Goal: Task Accomplishment & Management: Manage account settings

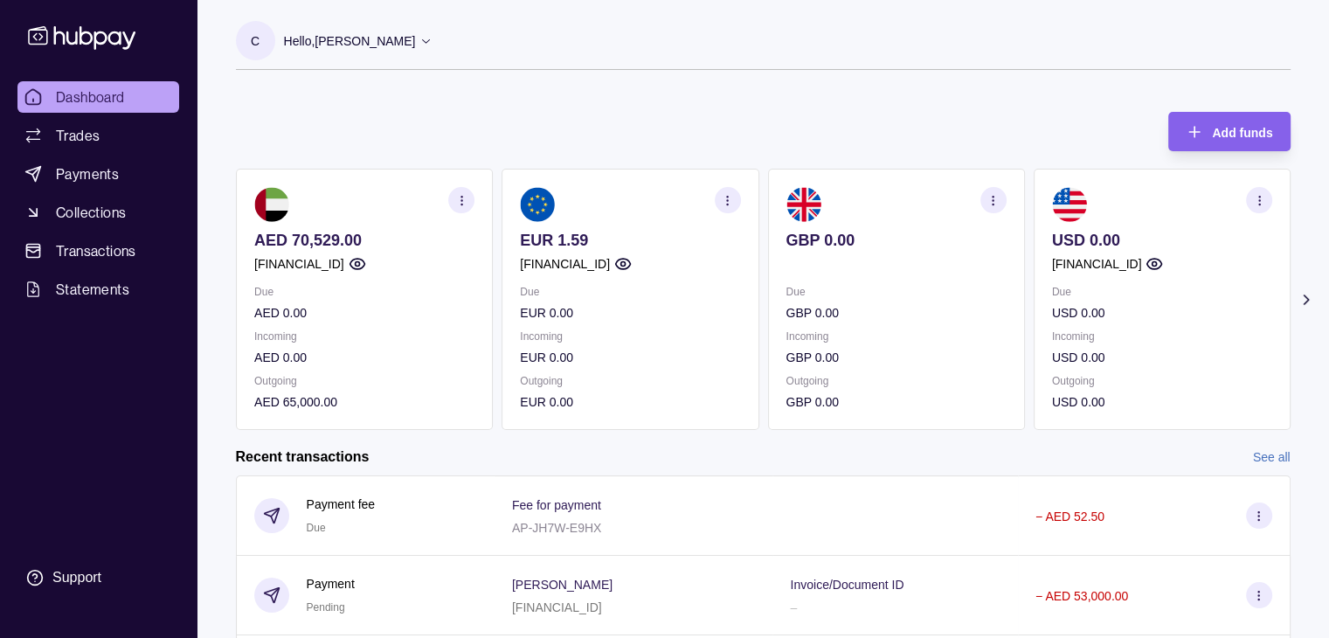
click at [916, 457] on div "Recent transactions See all" at bounding box center [763, 456] width 1055 height 19
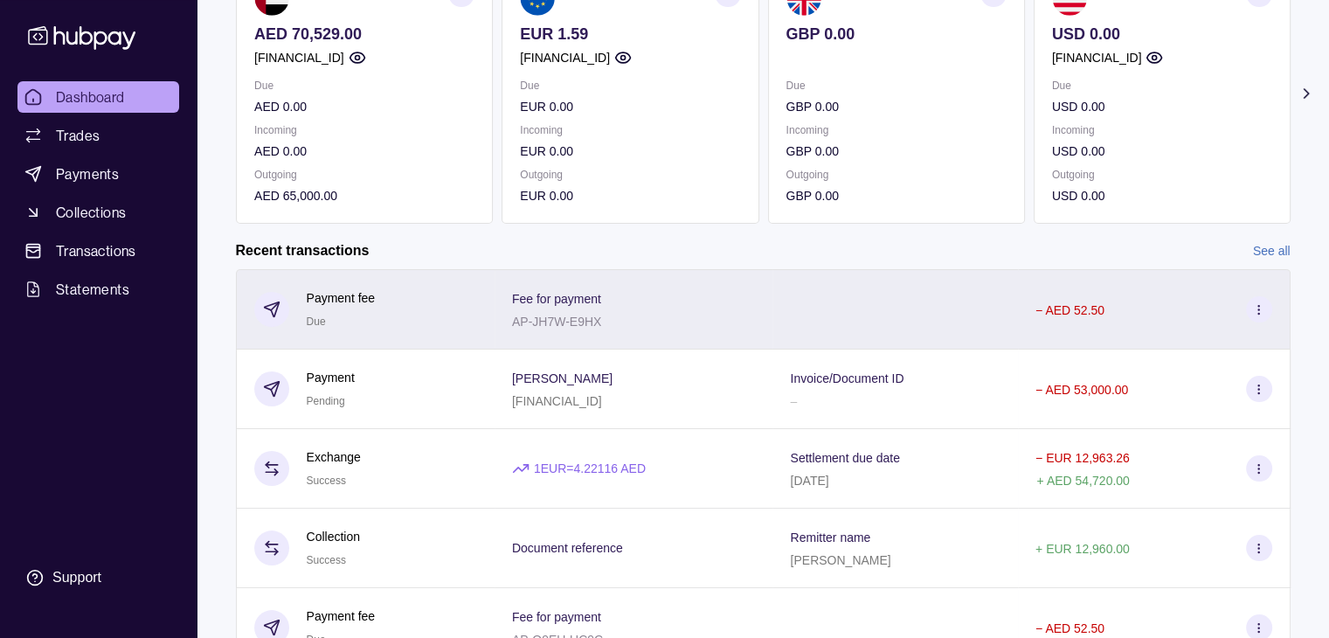
scroll to position [207, 0]
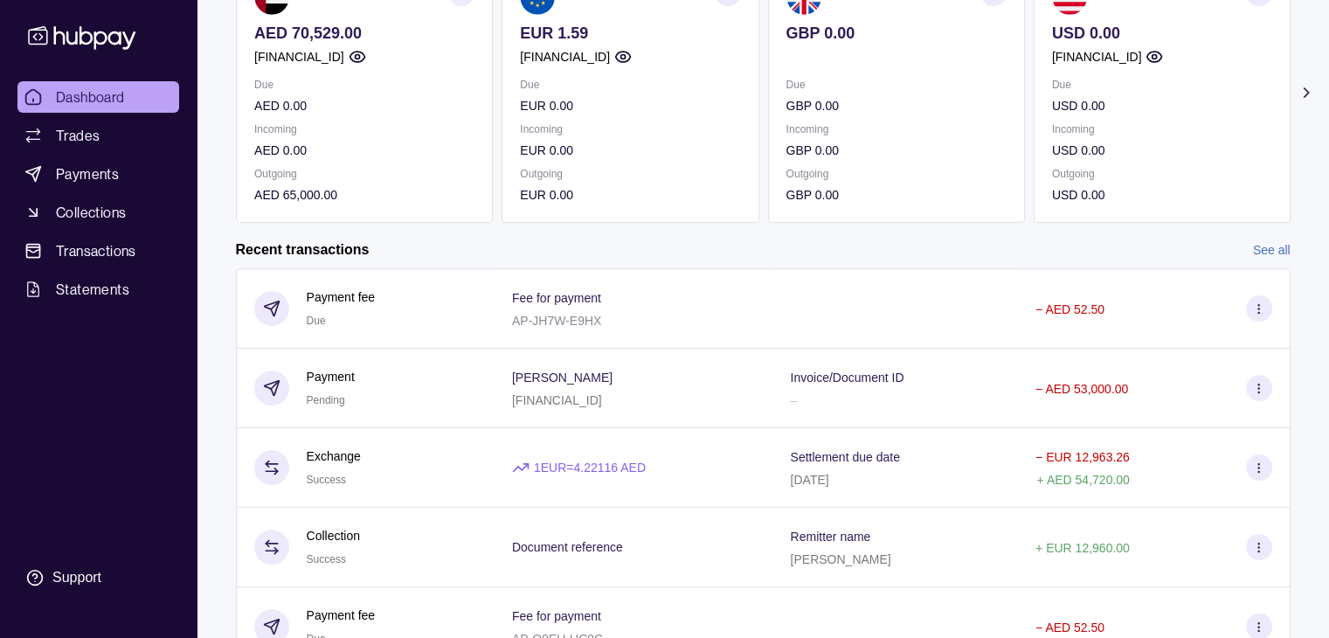
click at [1273, 246] on link "See all" at bounding box center [1272, 249] width 38 height 19
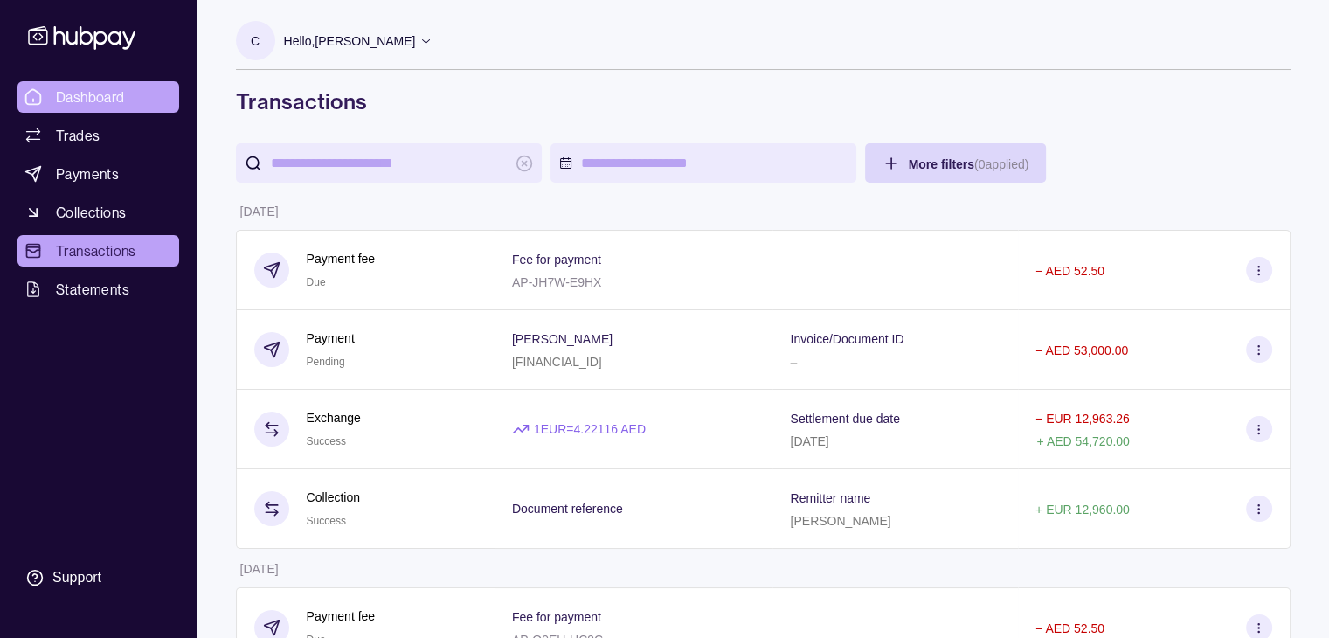
click at [66, 105] on span "Dashboard" at bounding box center [90, 96] width 69 height 21
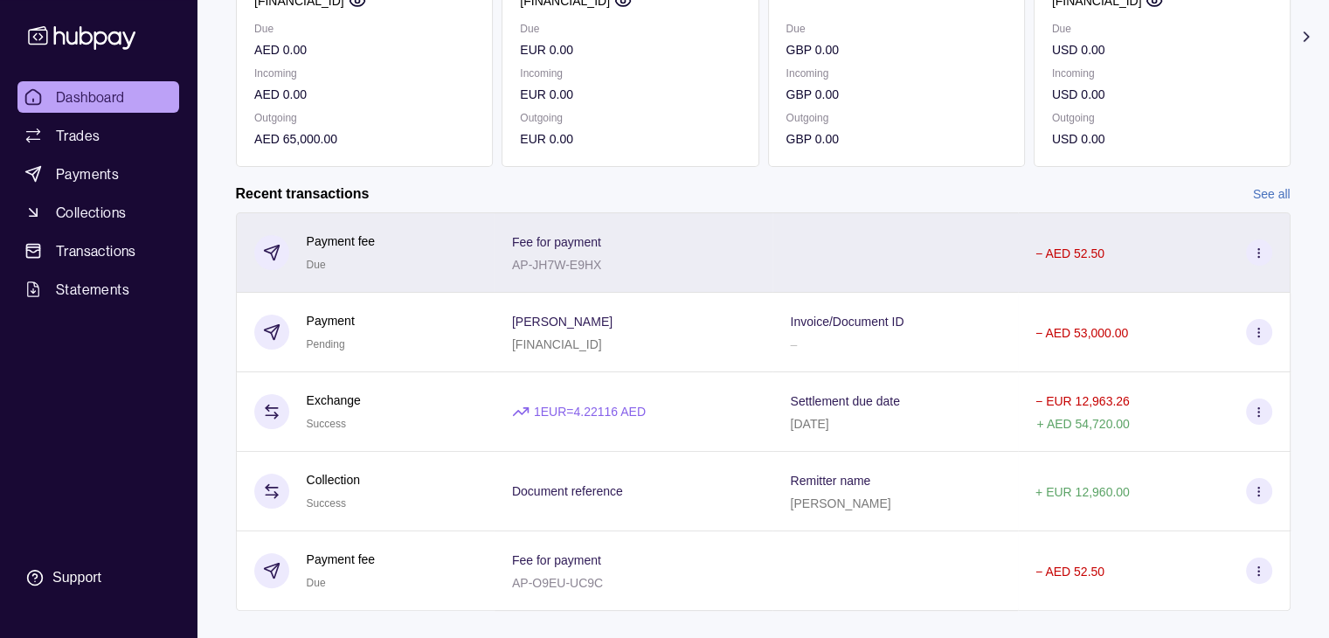
scroll to position [294, 0]
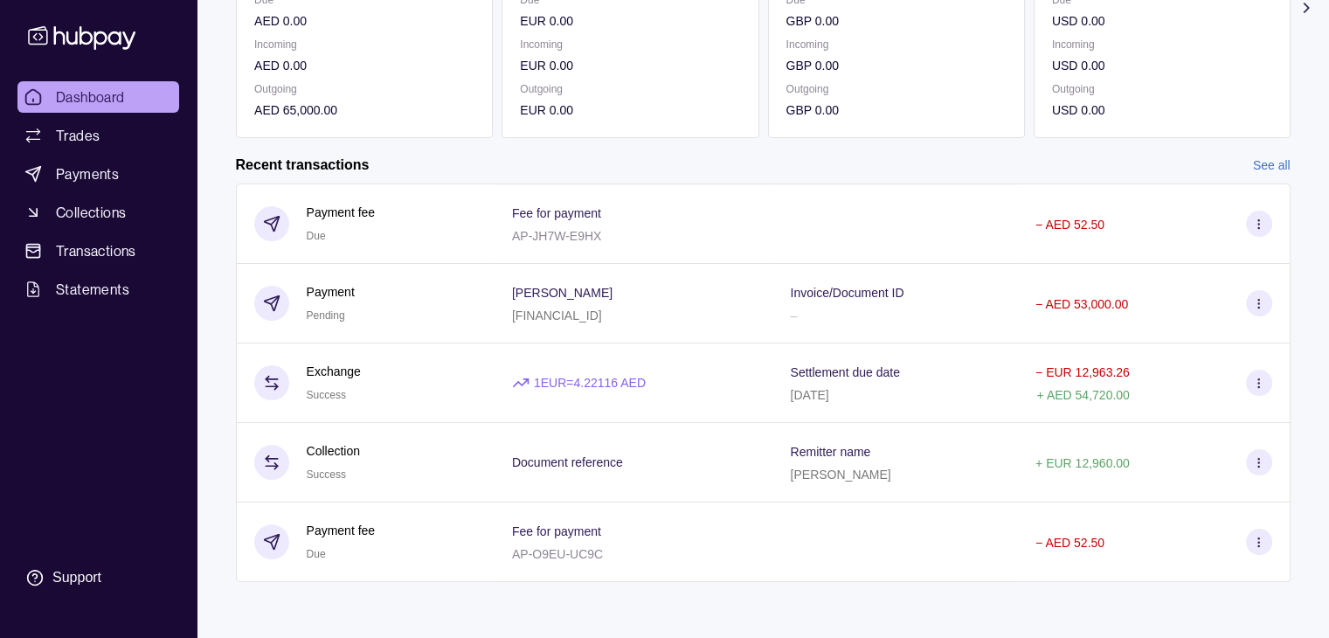
click at [1272, 156] on link "See all" at bounding box center [1272, 165] width 38 height 19
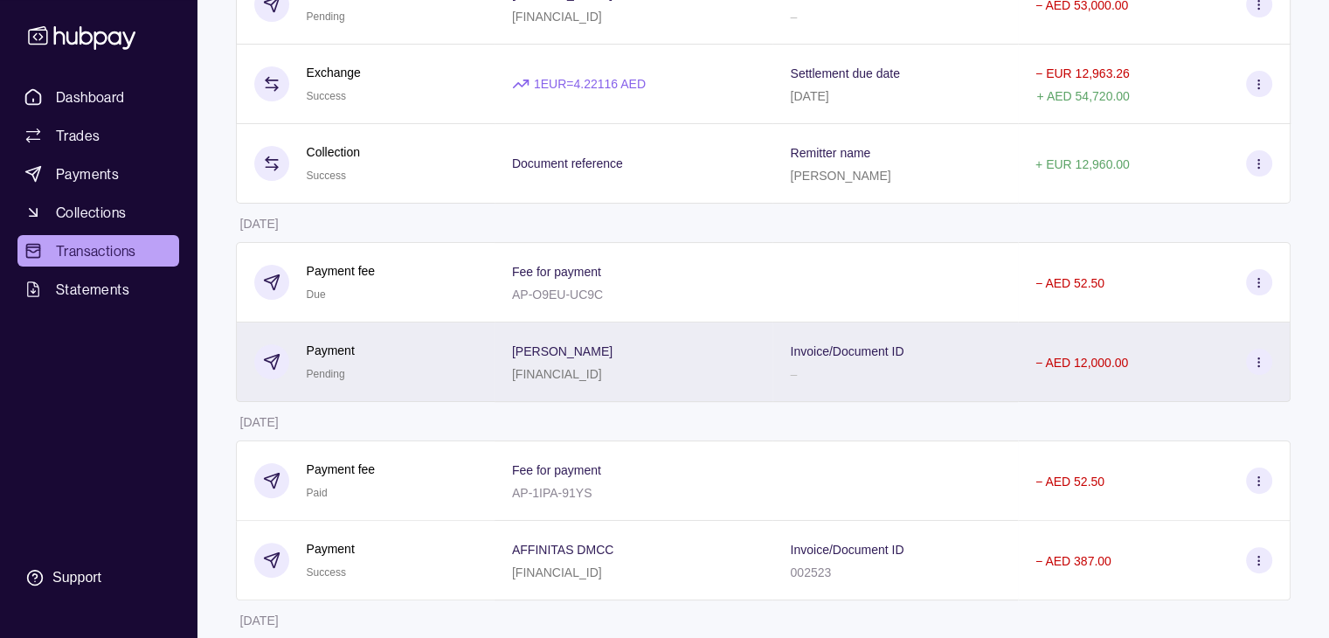
scroll to position [349, 0]
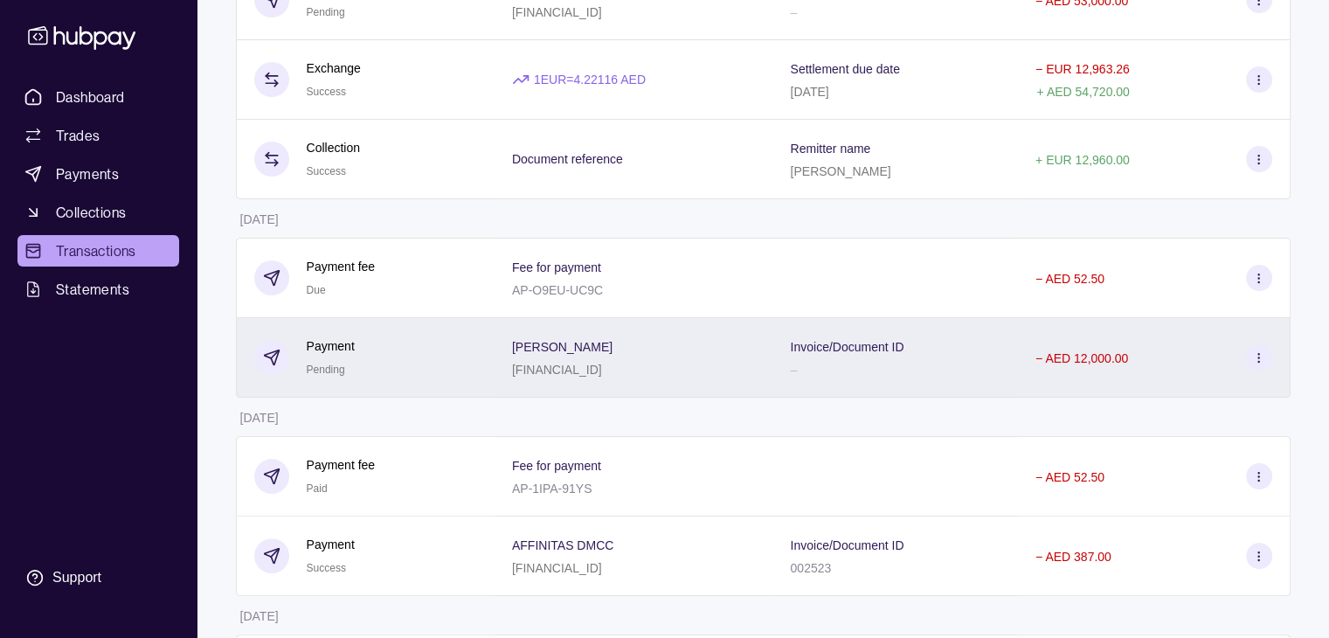
click at [346, 351] on p "Payment" at bounding box center [331, 345] width 48 height 19
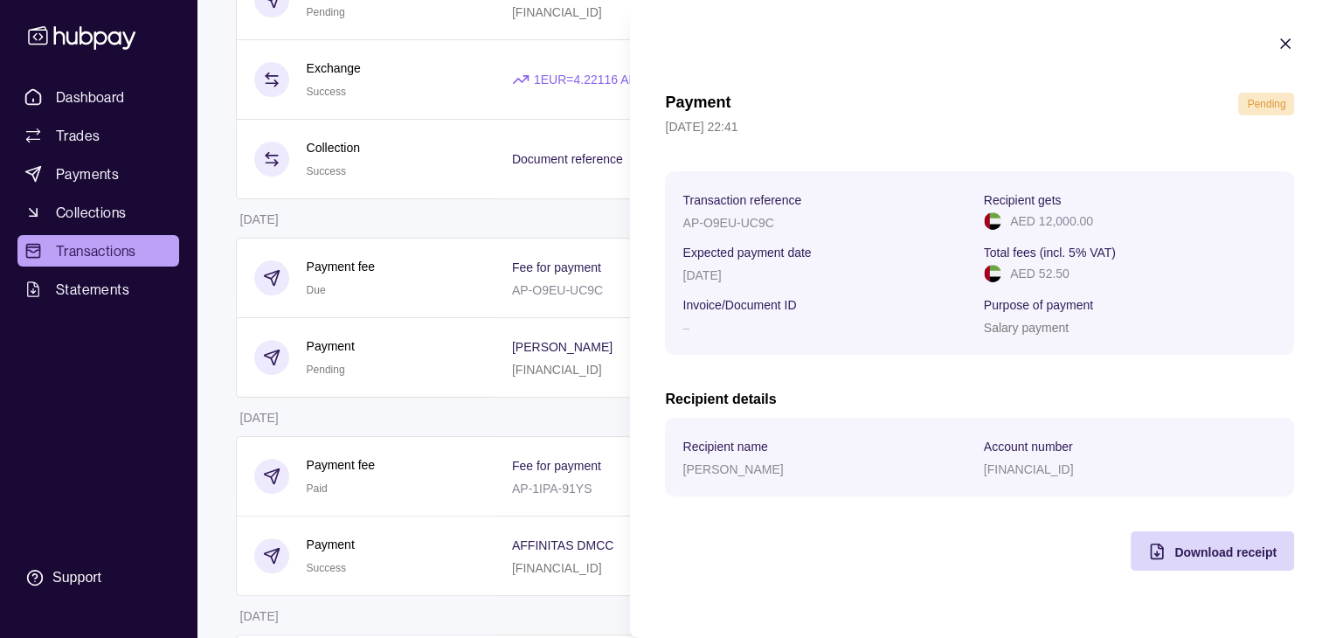
click at [1290, 37] on icon "button" at bounding box center [1284, 43] width 17 height 17
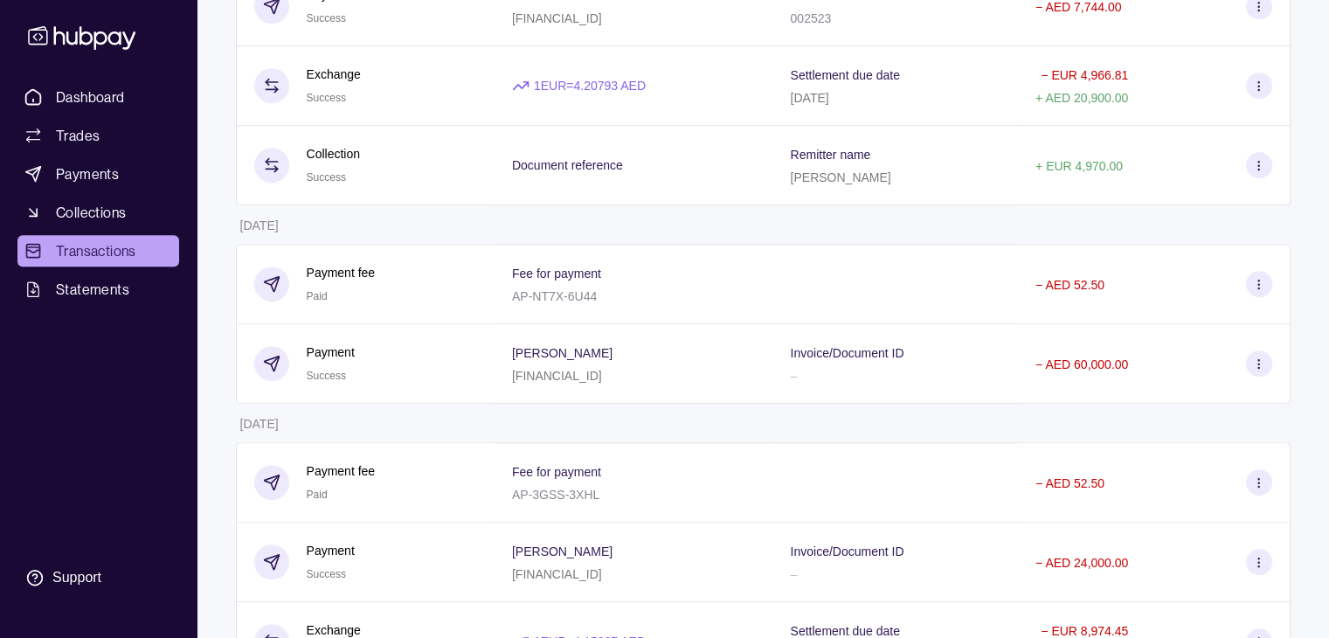
scroll to position [1136, 0]
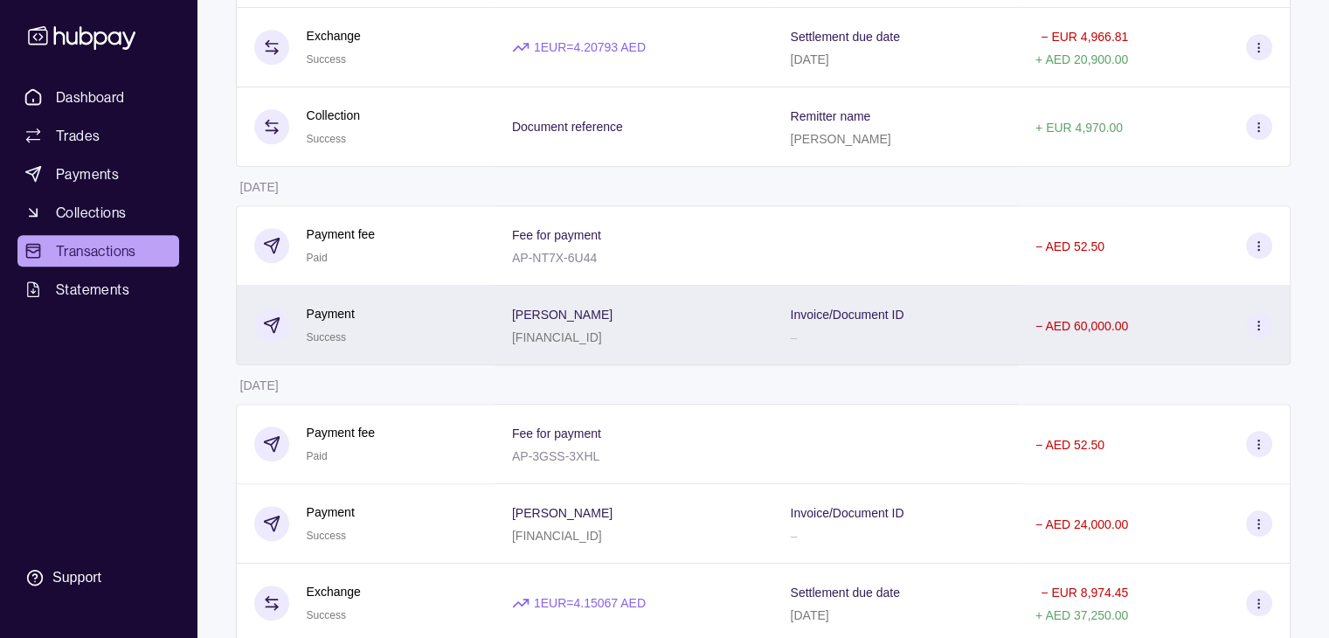
click at [842, 322] on p "Invoice/Document ID" at bounding box center [847, 315] width 114 height 14
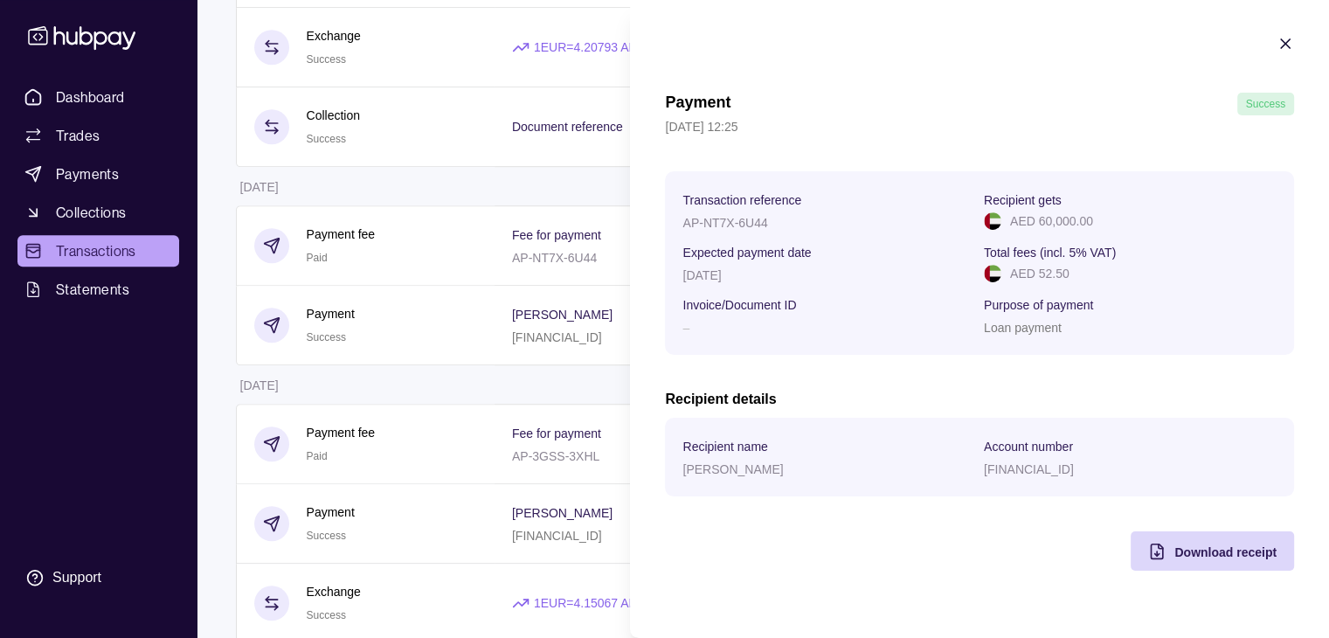
click at [1292, 46] on icon "button" at bounding box center [1284, 43] width 17 height 17
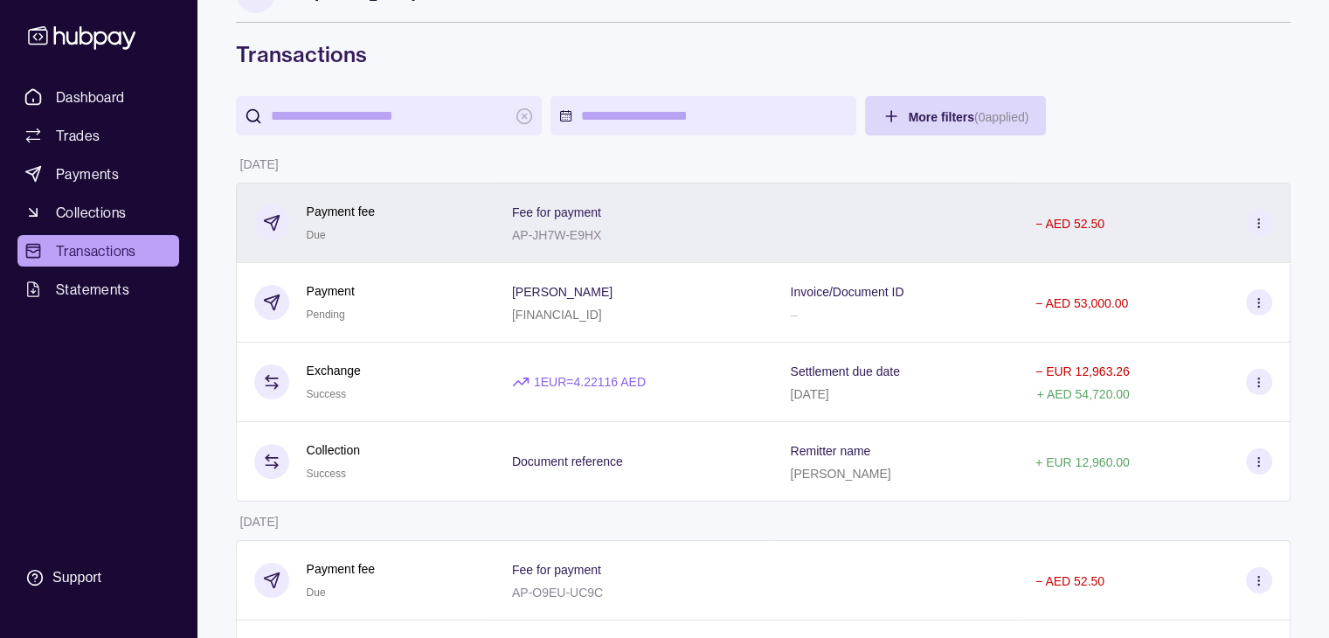
scroll to position [0, 0]
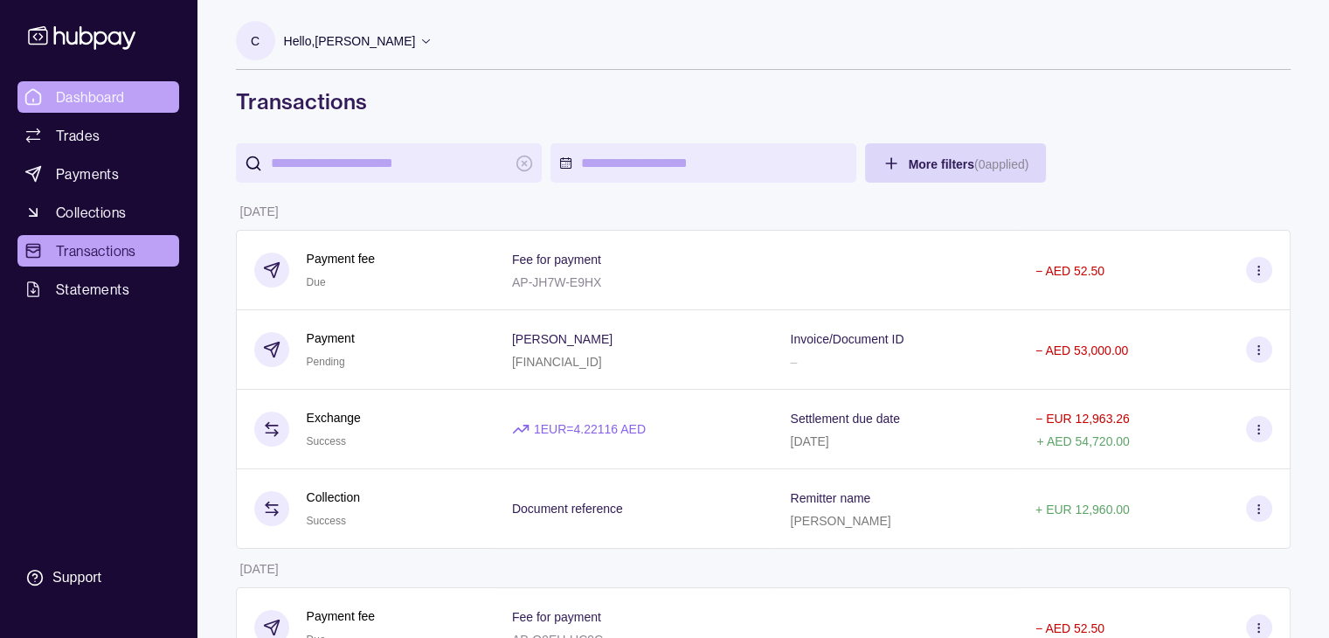
click at [94, 100] on span "Dashboard" at bounding box center [90, 96] width 69 height 21
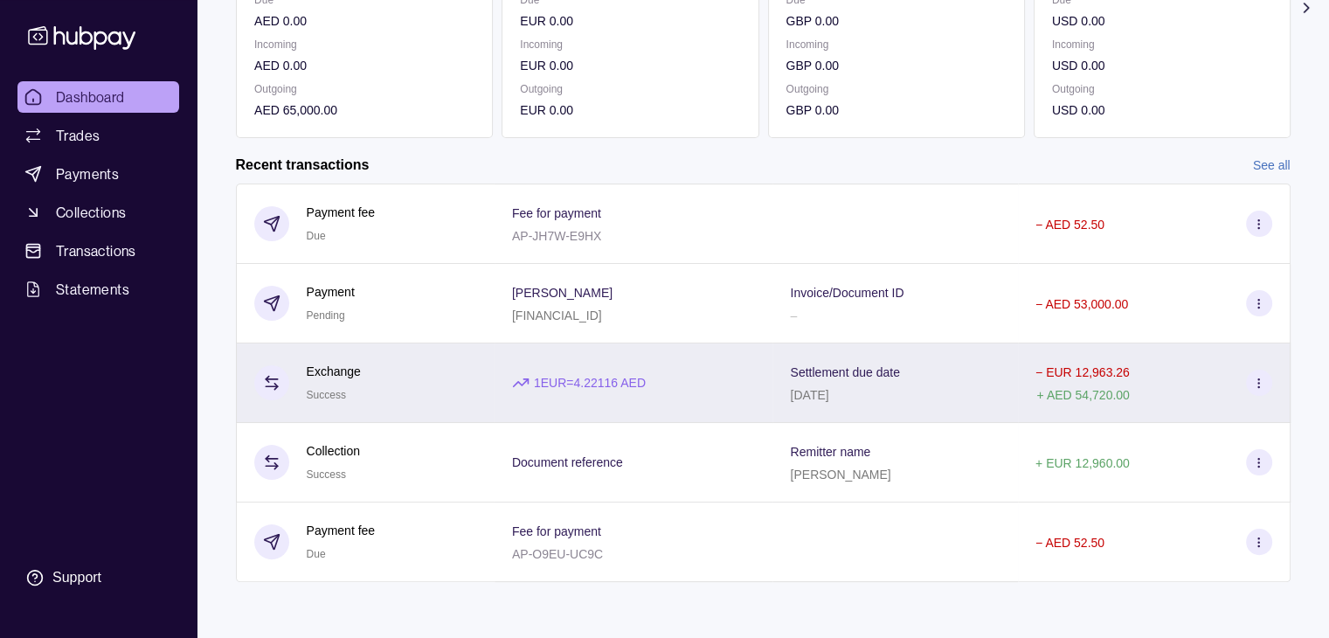
scroll to position [294, 0]
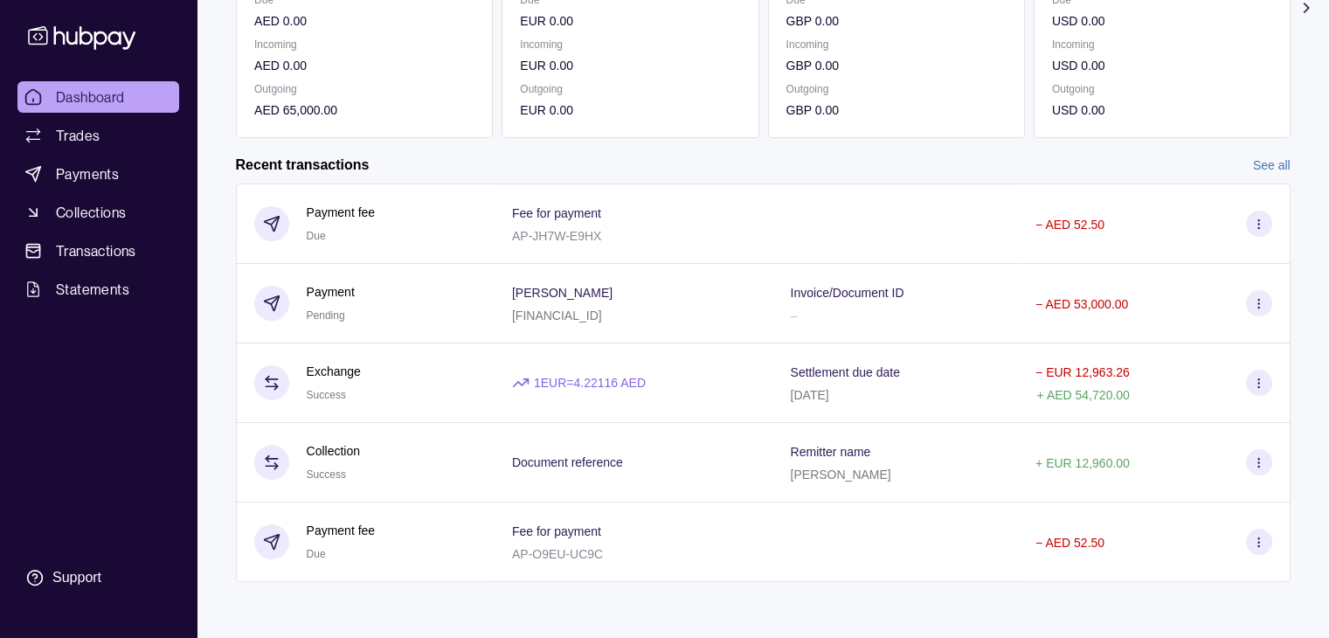
click at [1283, 164] on link "See all" at bounding box center [1272, 165] width 38 height 19
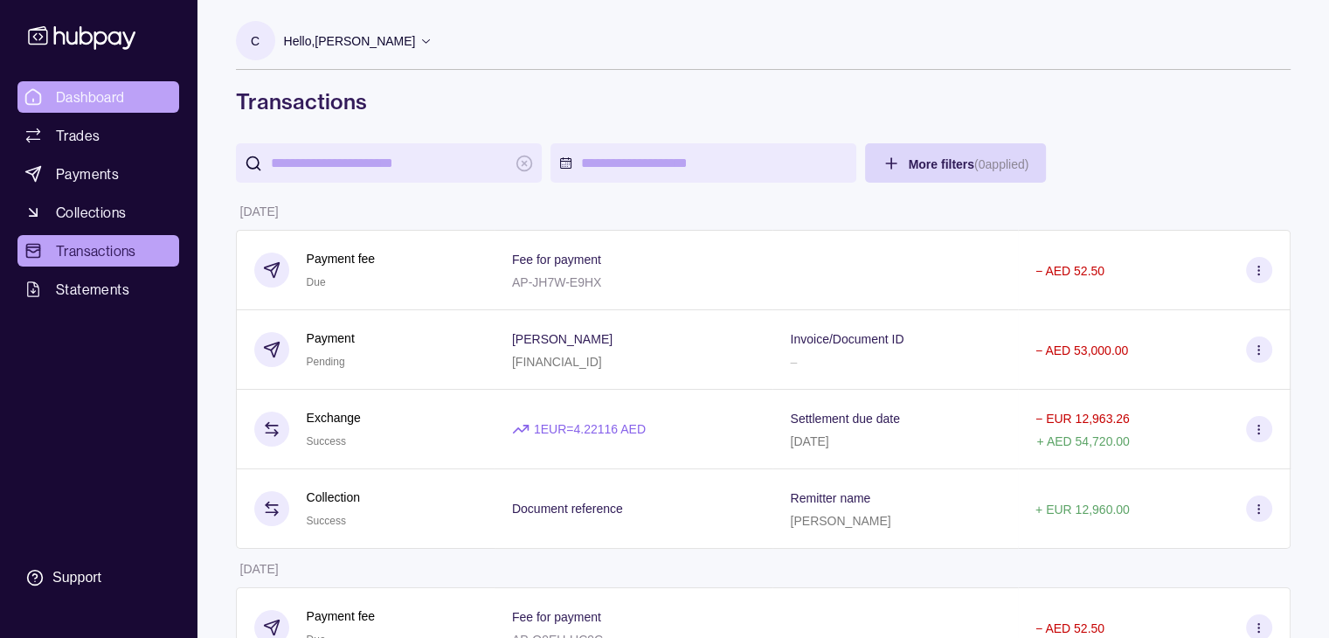
click at [87, 110] on link "Dashboard" at bounding box center [98, 96] width 162 height 31
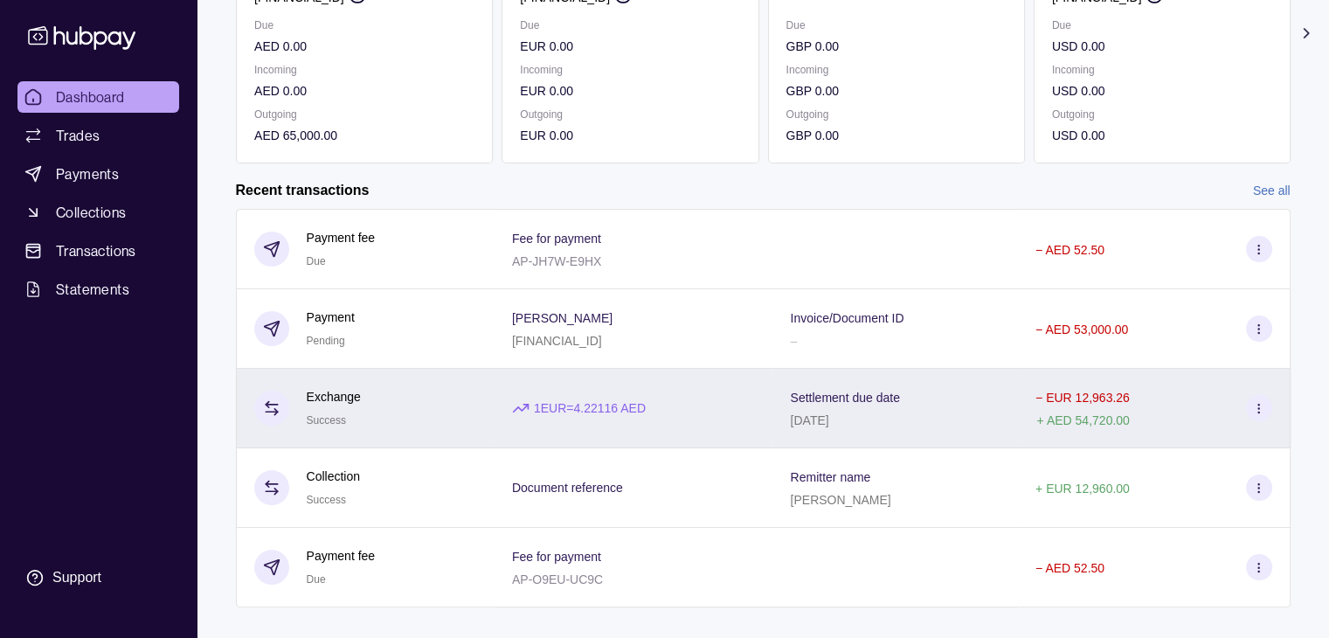
scroll to position [294, 0]
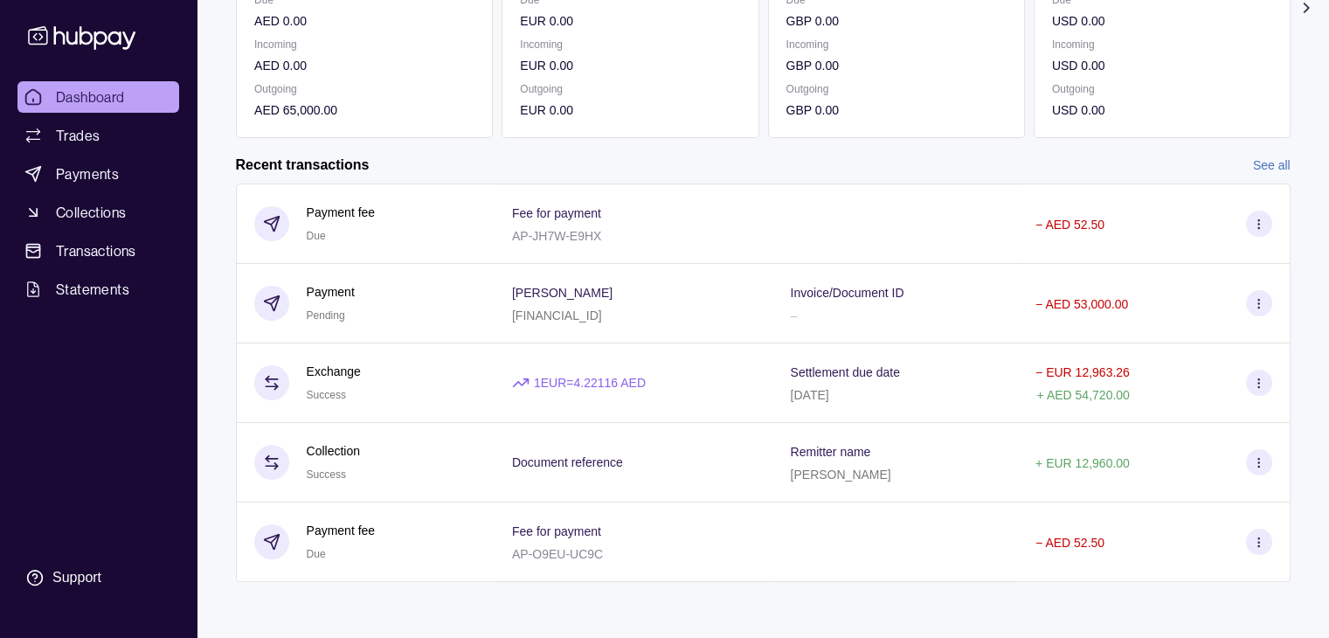
click at [1264, 163] on link "See all" at bounding box center [1272, 165] width 38 height 19
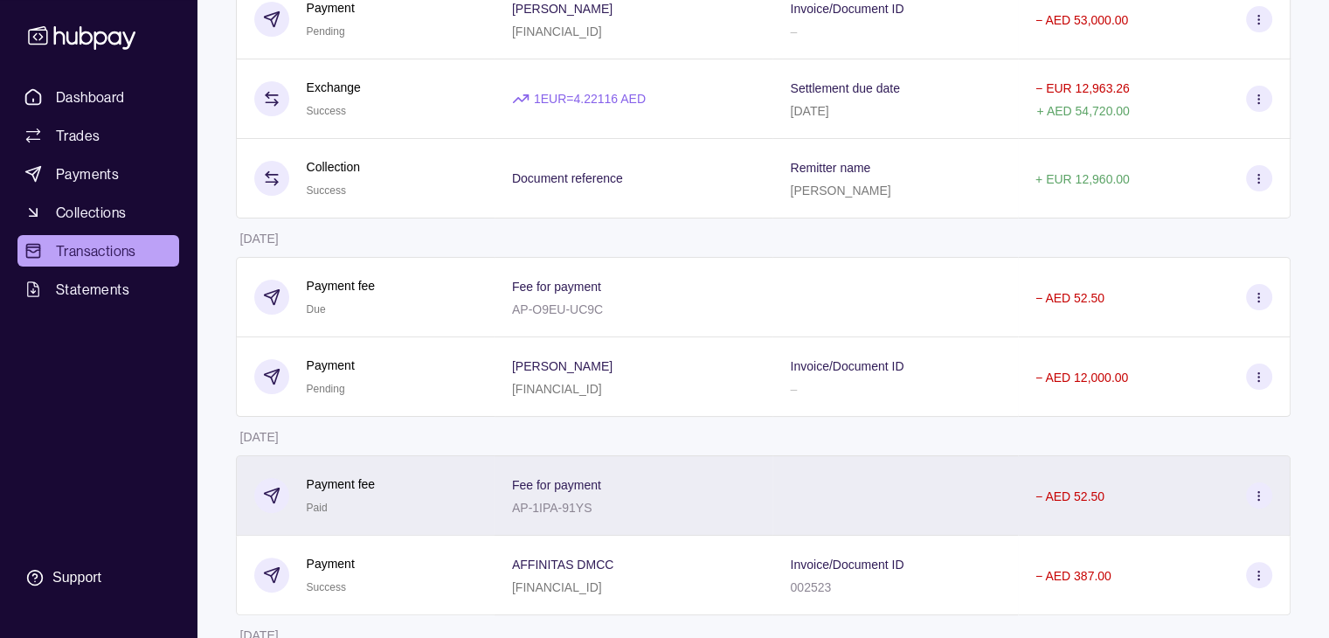
scroll to position [349, 0]
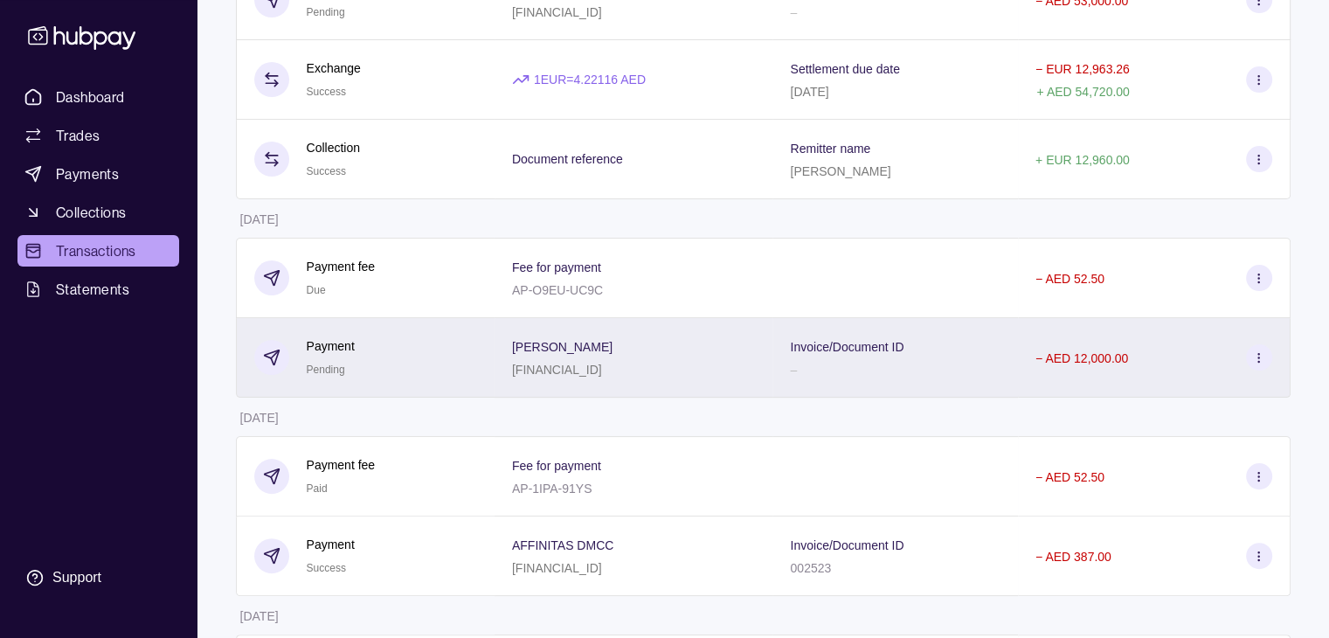
click at [1128, 354] on p "− AED 12,000.00" at bounding box center [1081, 358] width 93 height 14
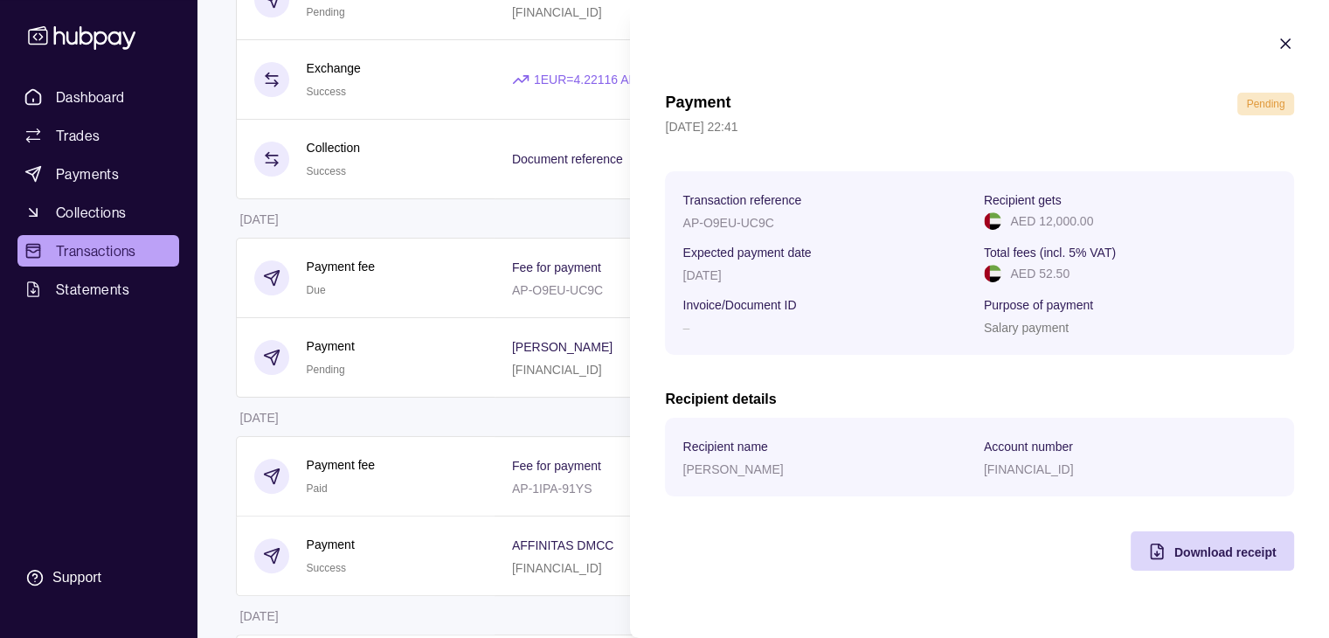
click at [903, 578] on section "Payment Pending [DATE] 22:41 Transaction reference AP-O9EU-UC9C Recipient gets …" at bounding box center [979, 302] width 699 height 605
click at [1286, 41] on icon "button" at bounding box center [1285, 43] width 9 height 9
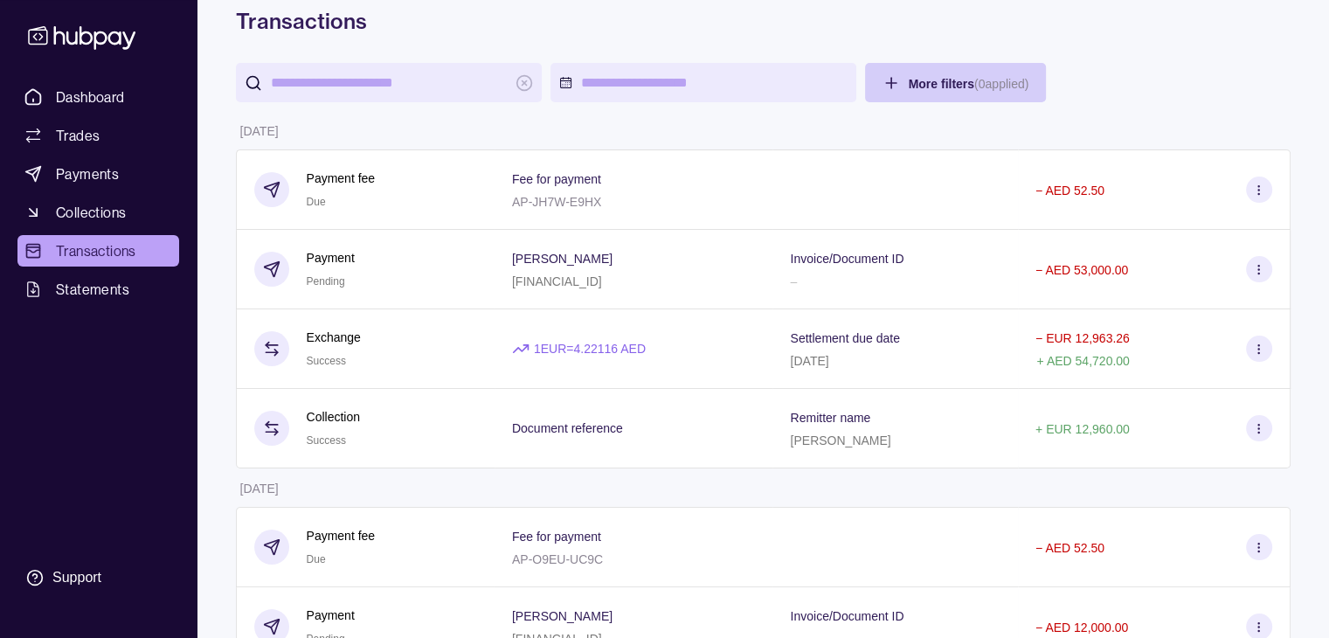
scroll to position [0, 0]
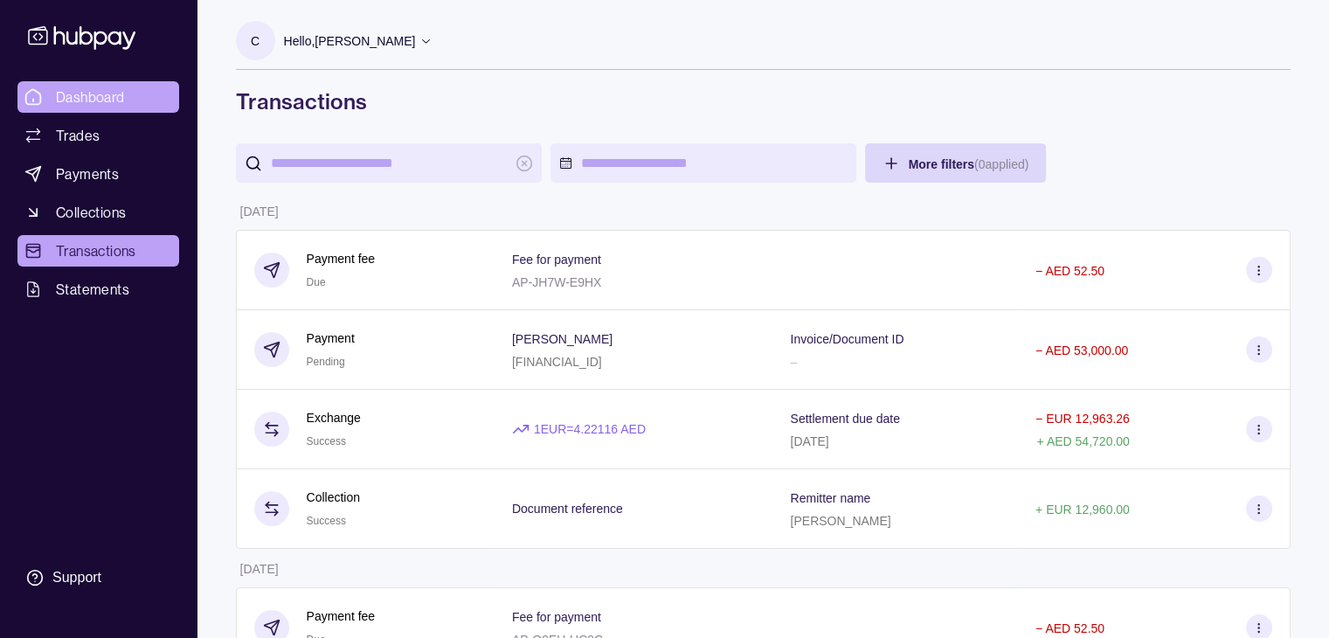
click at [67, 89] on span "Dashboard" at bounding box center [90, 96] width 69 height 21
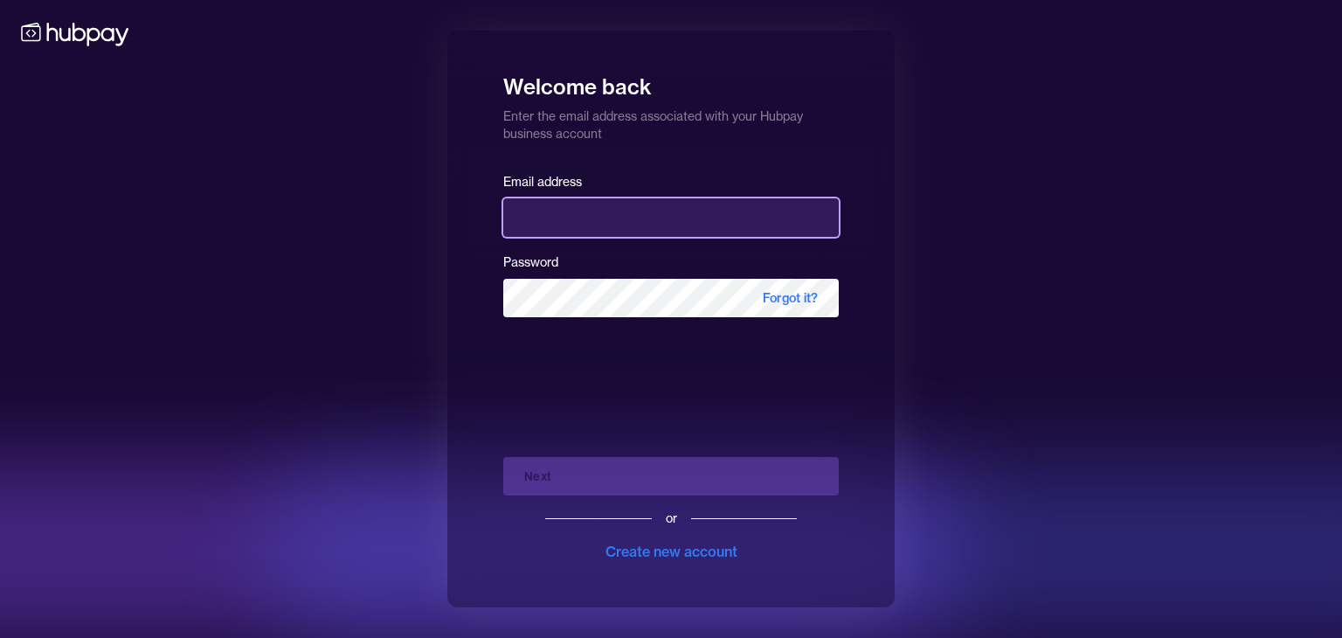
click at [592, 199] on input "email" at bounding box center [670, 217] width 335 height 38
type input "**********"
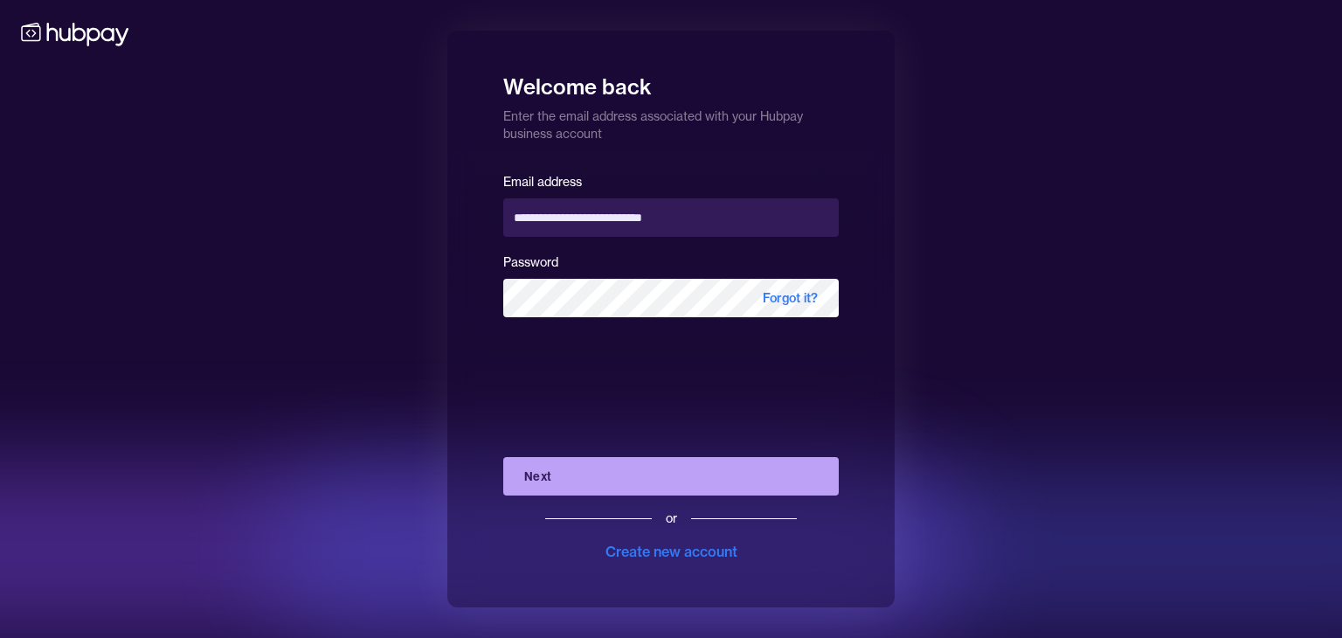
click at [654, 474] on button "Next" at bounding box center [670, 476] width 335 height 38
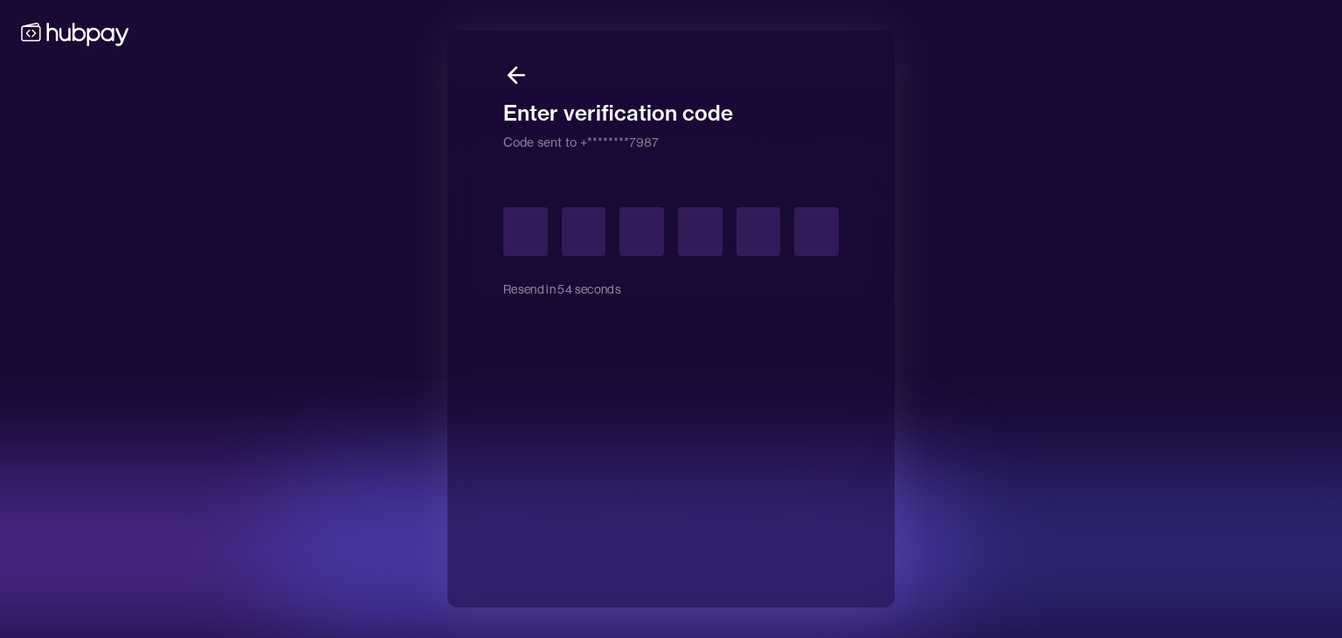
click at [528, 236] on input "text" at bounding box center [525, 231] width 45 height 49
type input "*"
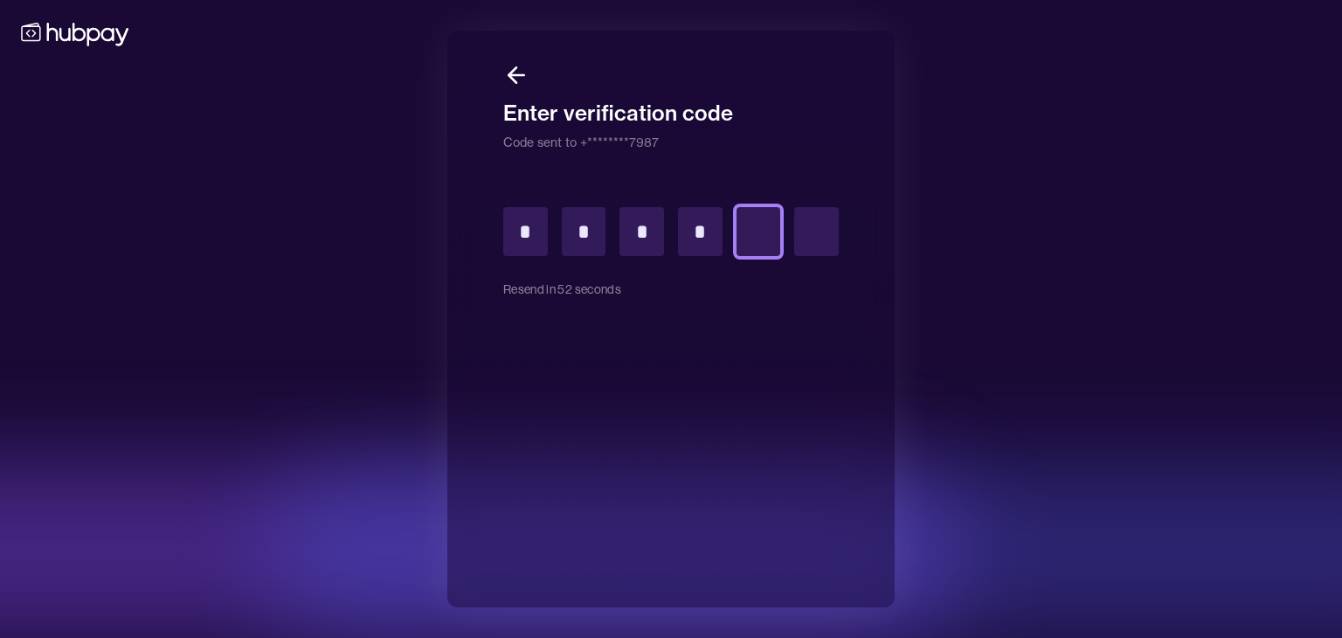
type input "*"
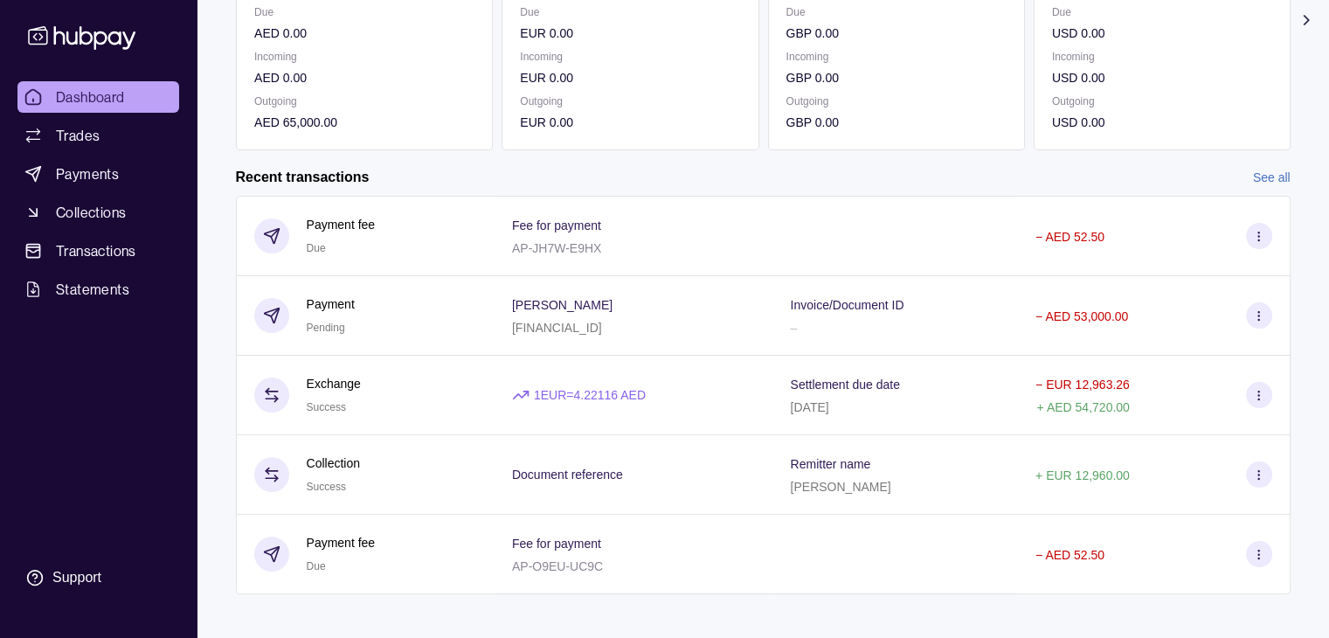
scroll to position [294, 0]
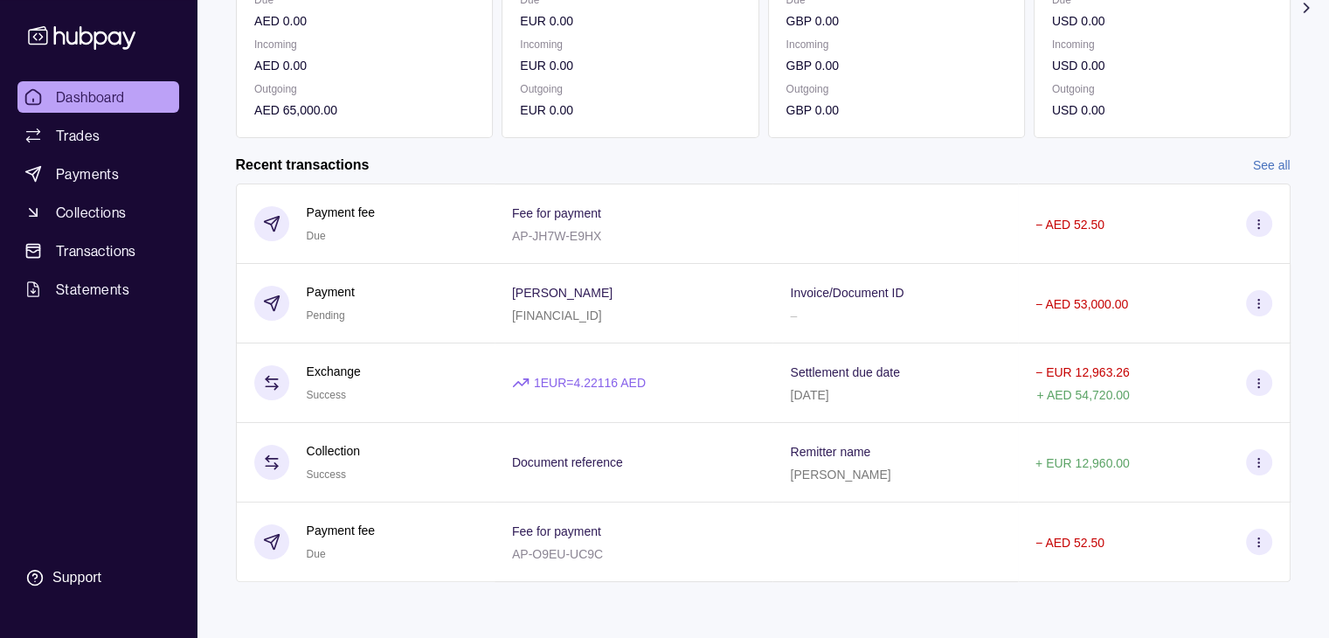
click at [1280, 164] on link "See all" at bounding box center [1272, 165] width 38 height 19
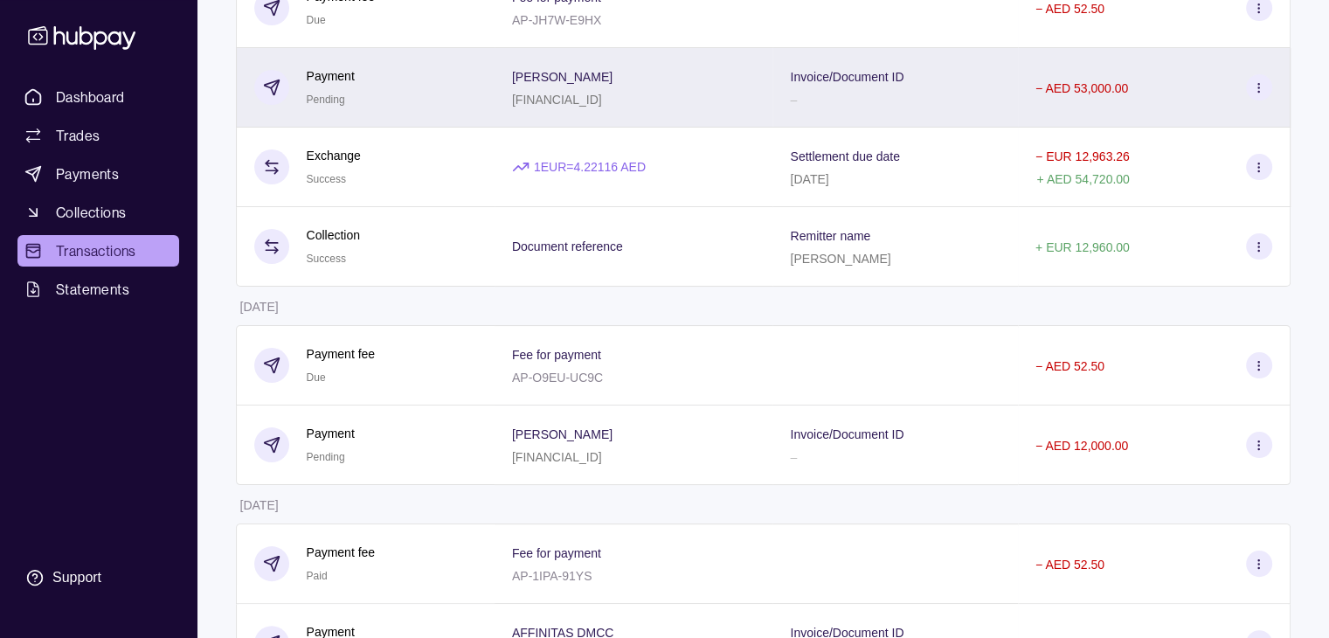
scroll to position [349, 0]
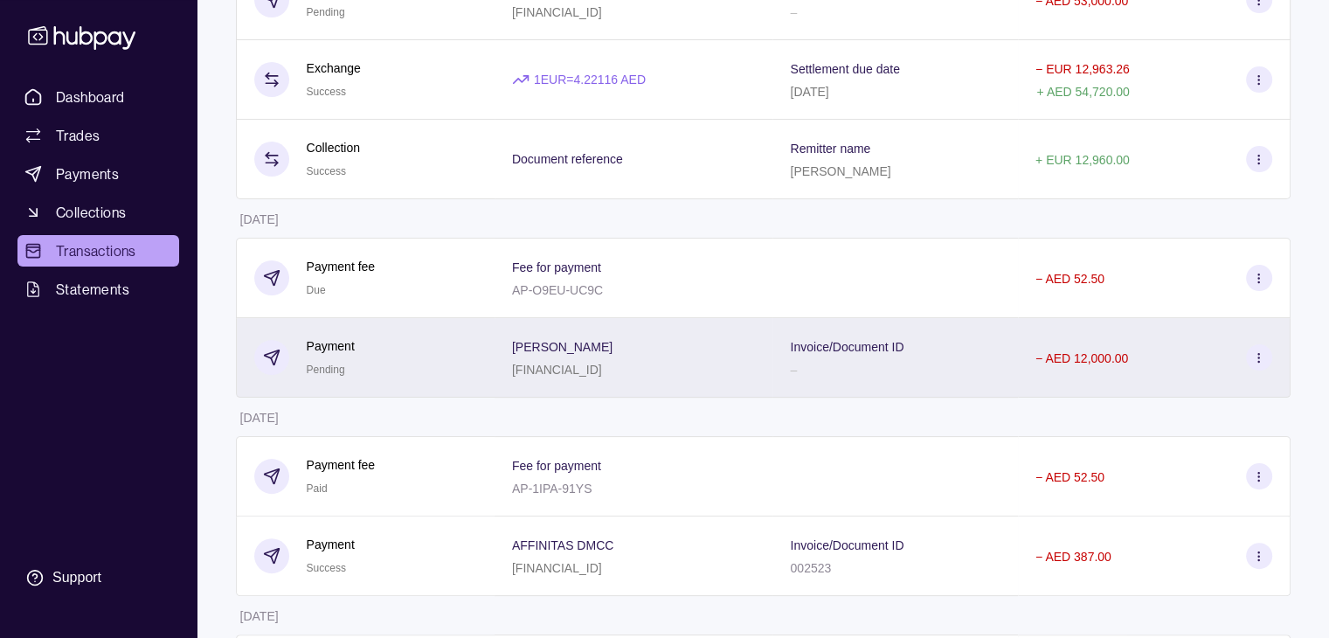
click at [1076, 364] on p "− AED 12,000.00" at bounding box center [1081, 358] width 93 height 14
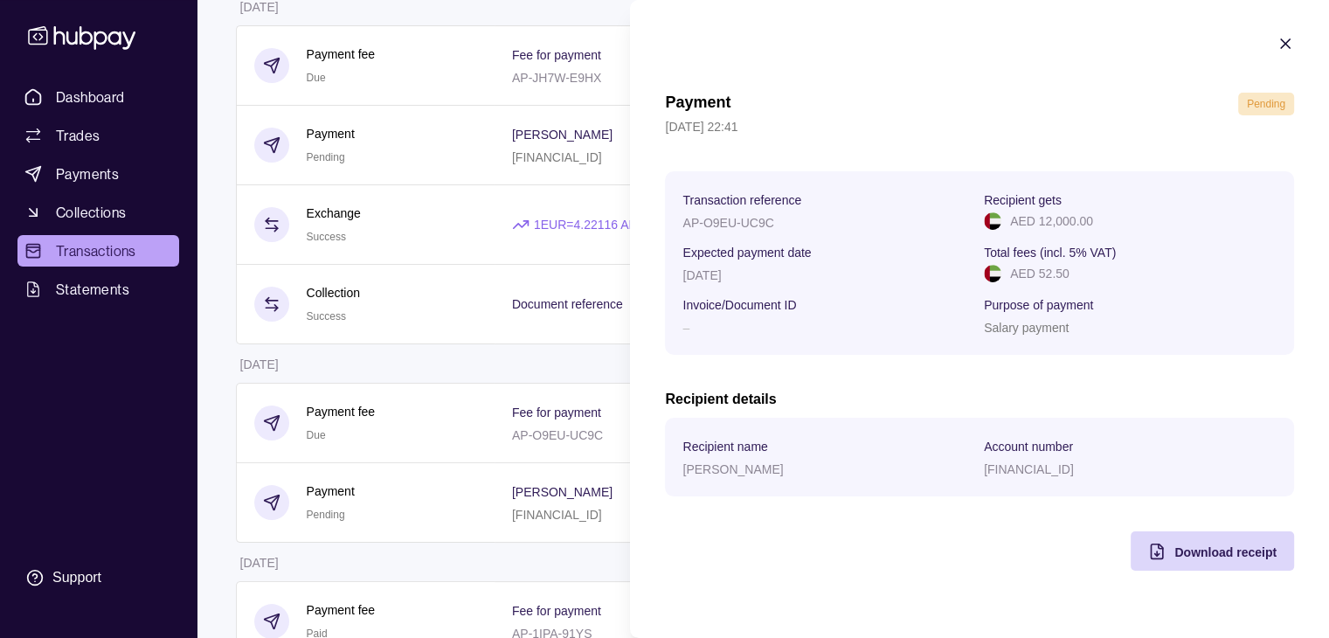
scroll to position [175, 0]
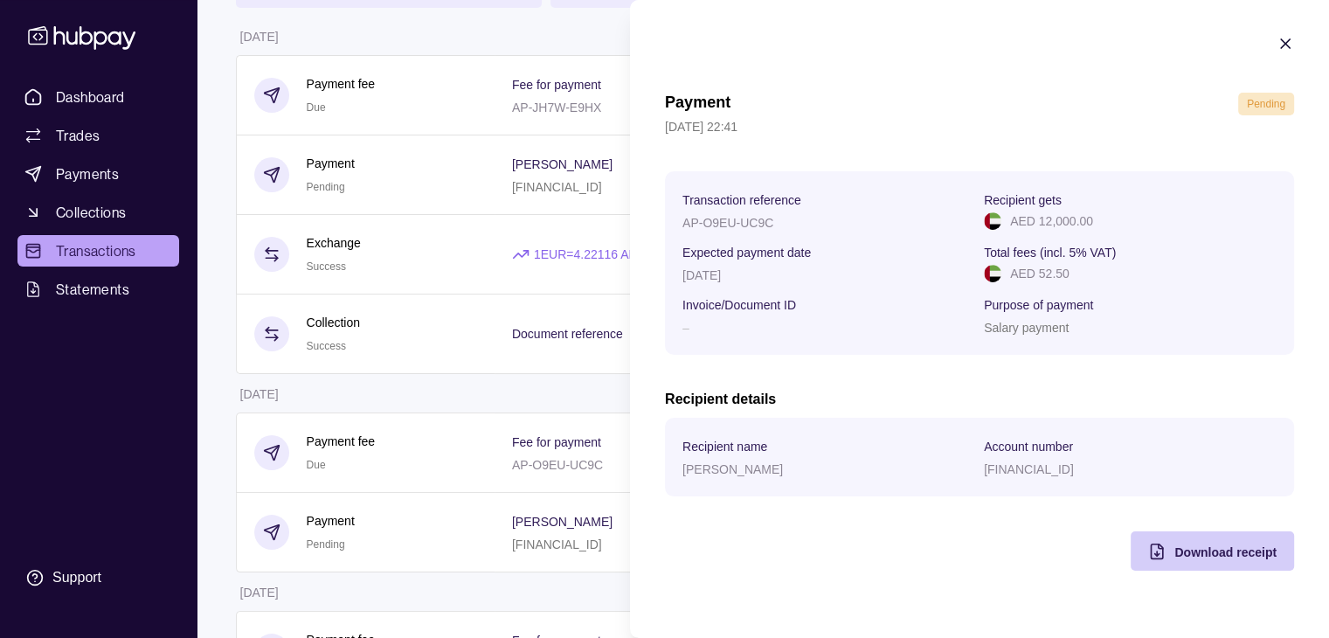
click at [1230, 562] on div "Download receipt" at bounding box center [1225, 551] width 102 height 21
click at [1279, 36] on icon "button" at bounding box center [1284, 43] width 17 height 17
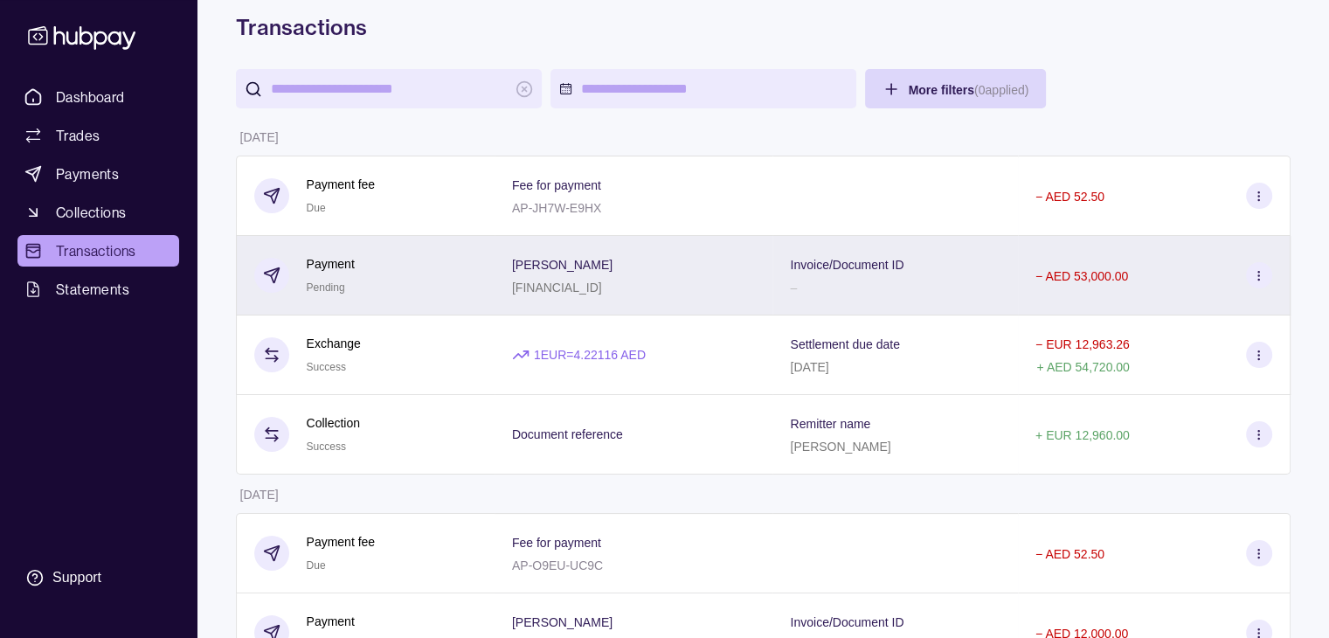
scroll to position [0, 0]
